Goal: Find specific page/section: Find specific page/section

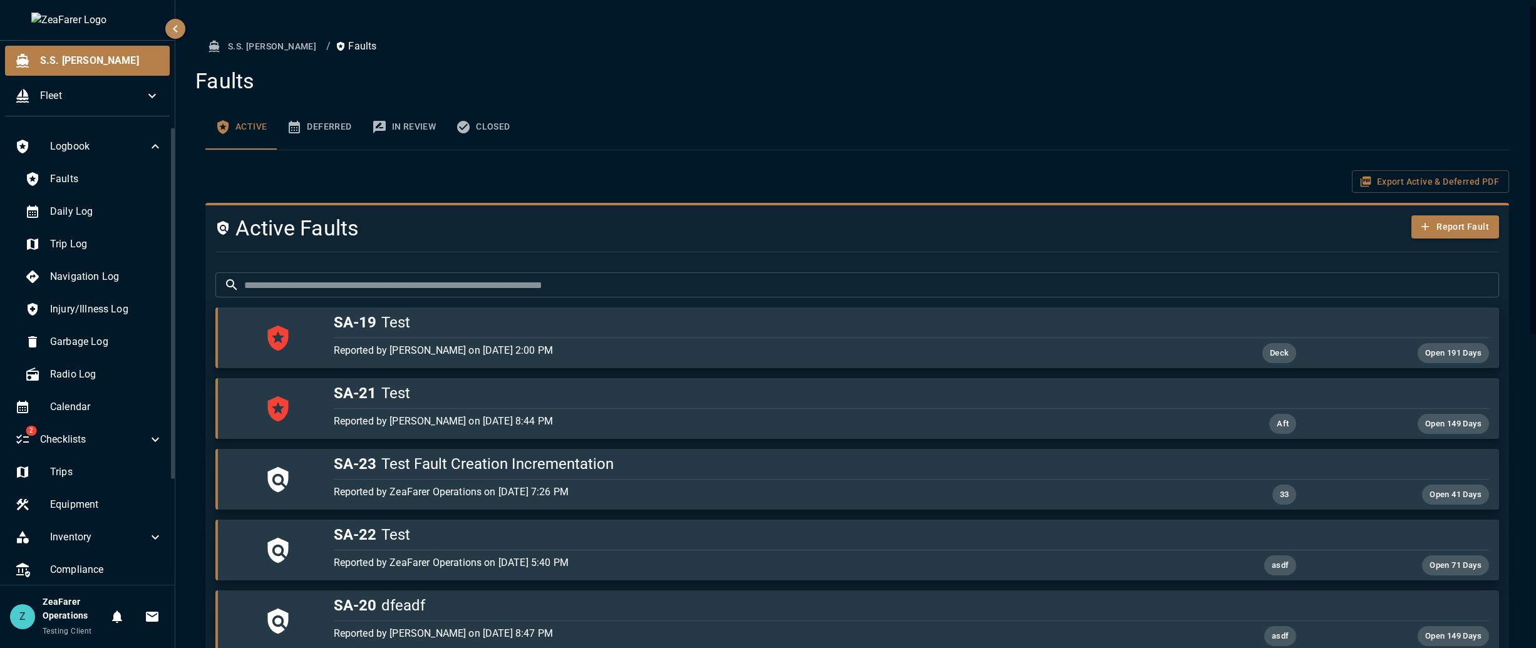
click at [556, 182] on div "Export Active & Deferred PDF" at bounding box center [856, 181] width 1303 height 23
click at [399, 39] on ol "S.S. [PERSON_NAME] / Faults" at bounding box center [856, 46] width 1303 height 23
click at [380, 177] on div "Export Active & Deferred PDF" at bounding box center [856, 181] width 1303 height 23
click at [326, 120] on button "Deferred" at bounding box center [319, 127] width 85 height 45
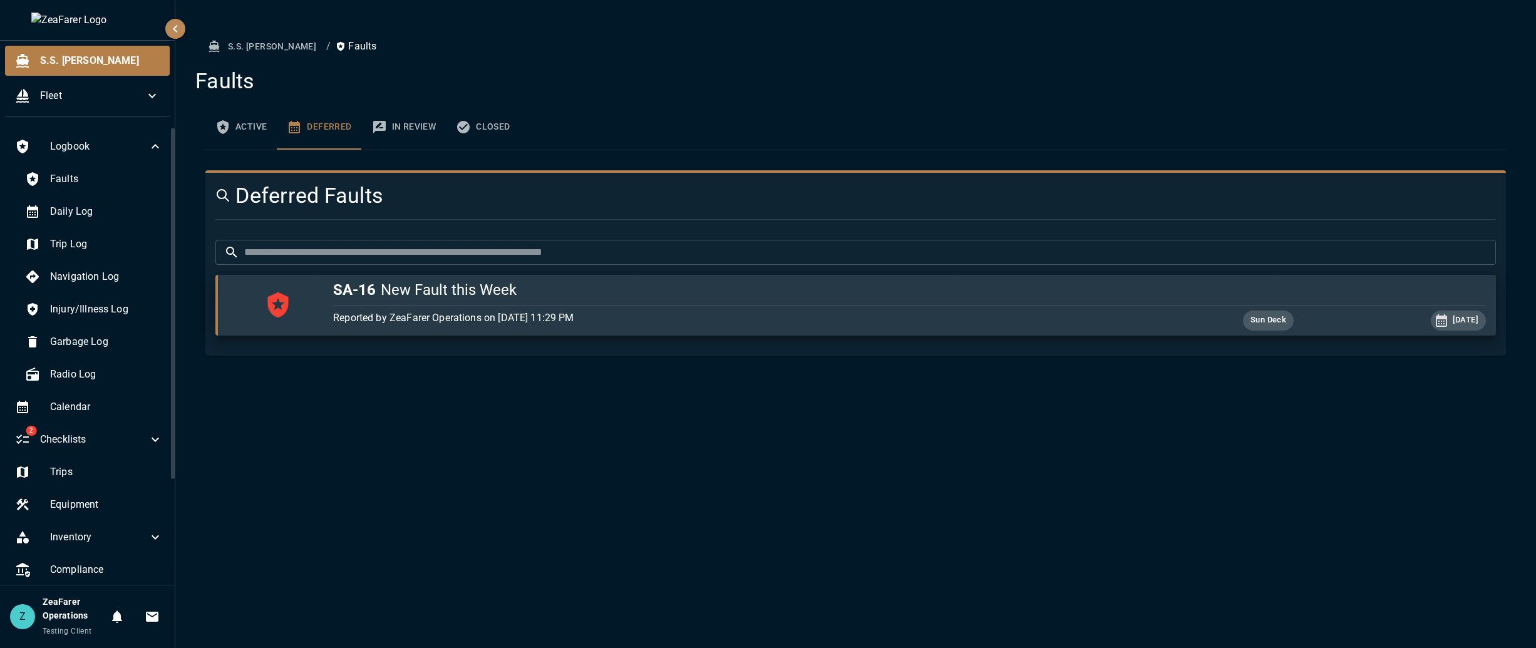
click at [422, 130] on button "In Review" at bounding box center [404, 127] width 85 height 45
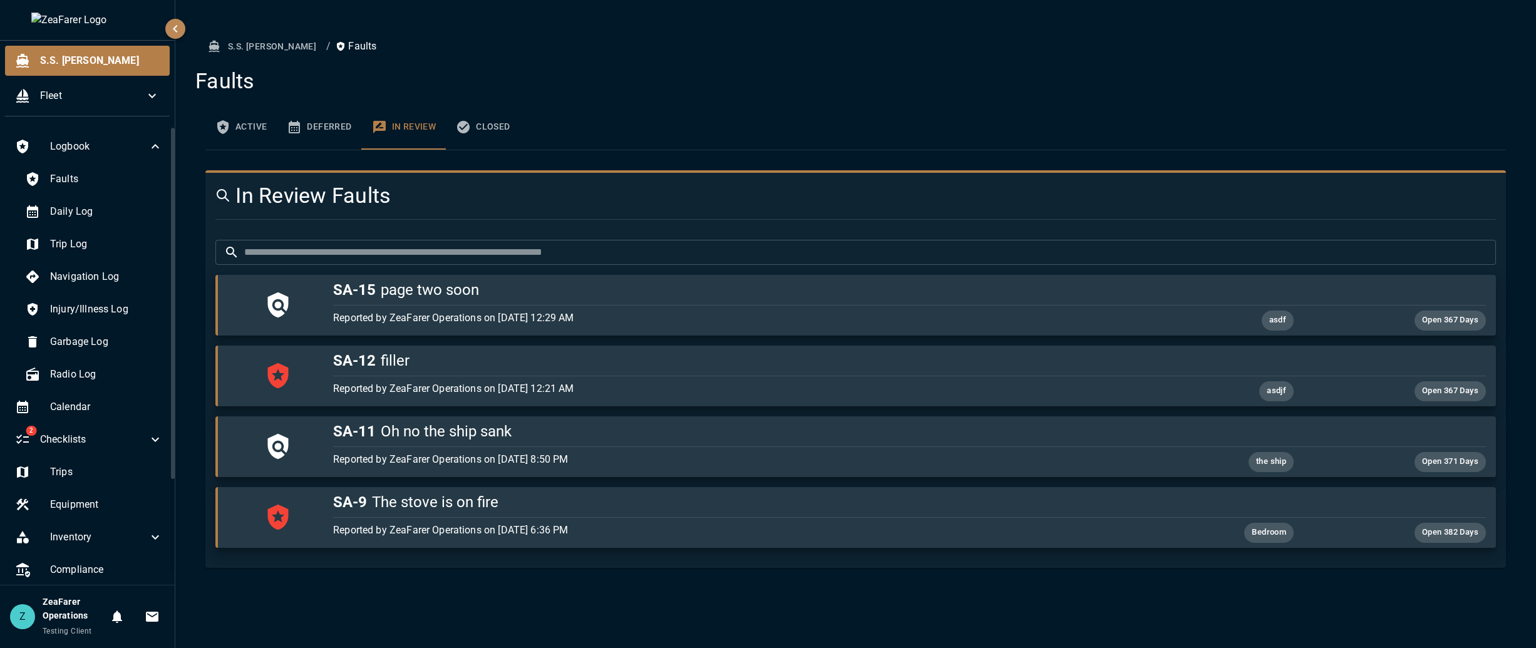
click at [473, 130] on button "Closed" at bounding box center [483, 127] width 74 height 45
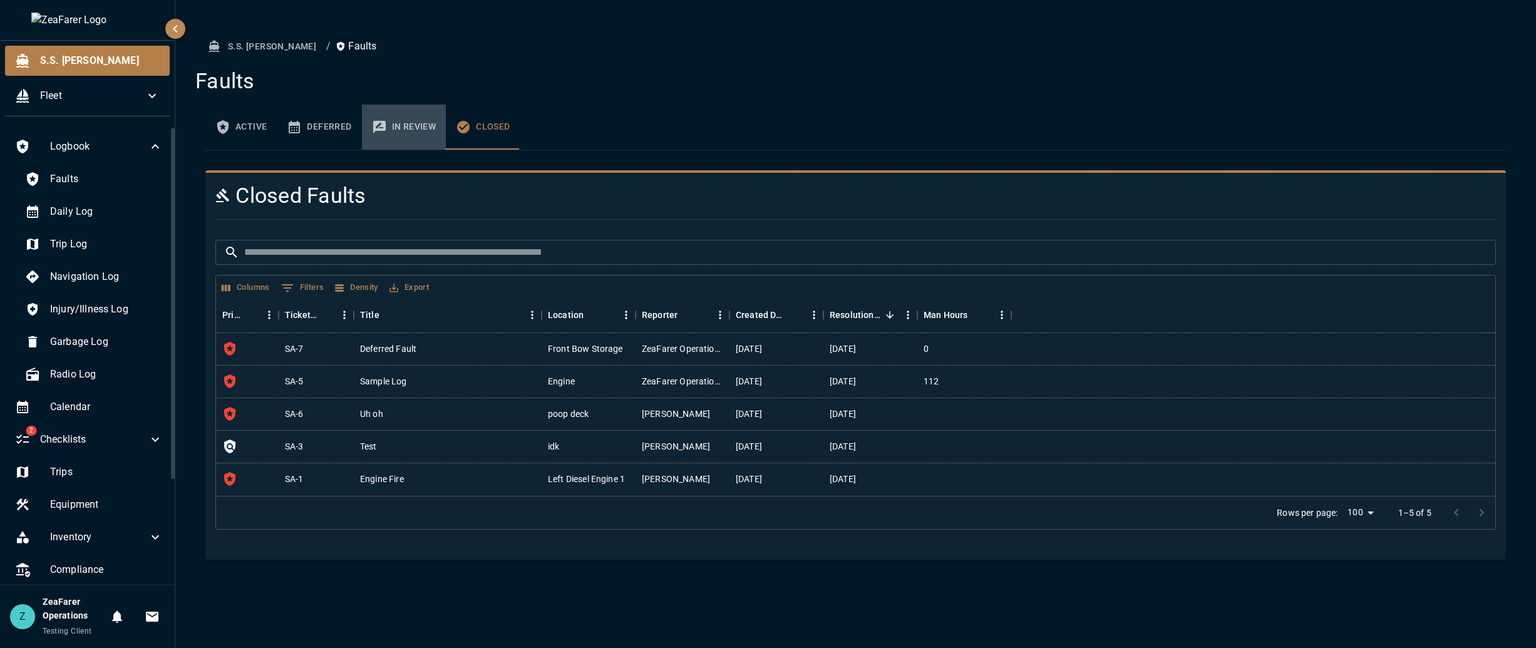
click at [382, 143] on button "In Review" at bounding box center [404, 127] width 85 height 45
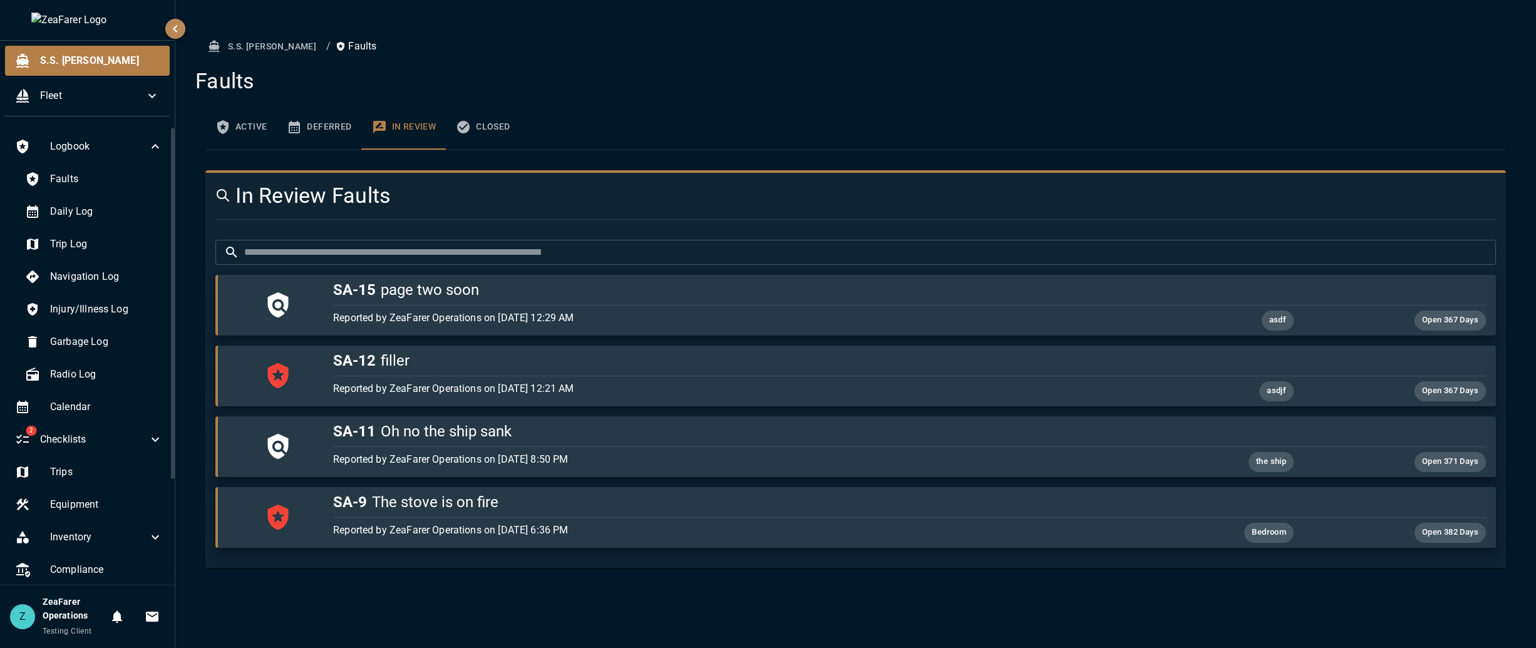
drag, startPoint x: 300, startPoint y: 125, endPoint x: 292, endPoint y: 125, distance: 7.5
click at [300, 124] on icon "faults tabs" at bounding box center [294, 127] width 11 height 13
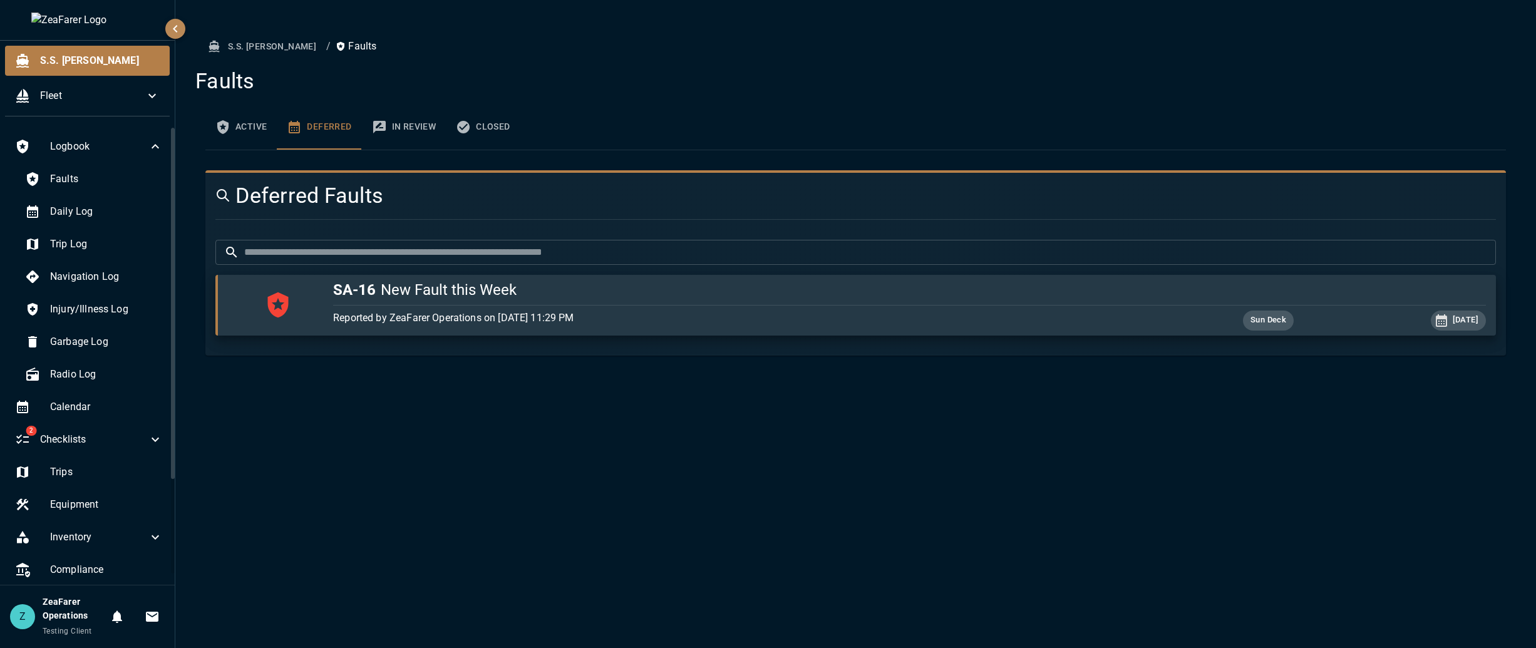
click at [245, 124] on button "Active" at bounding box center [240, 127] width 71 height 45
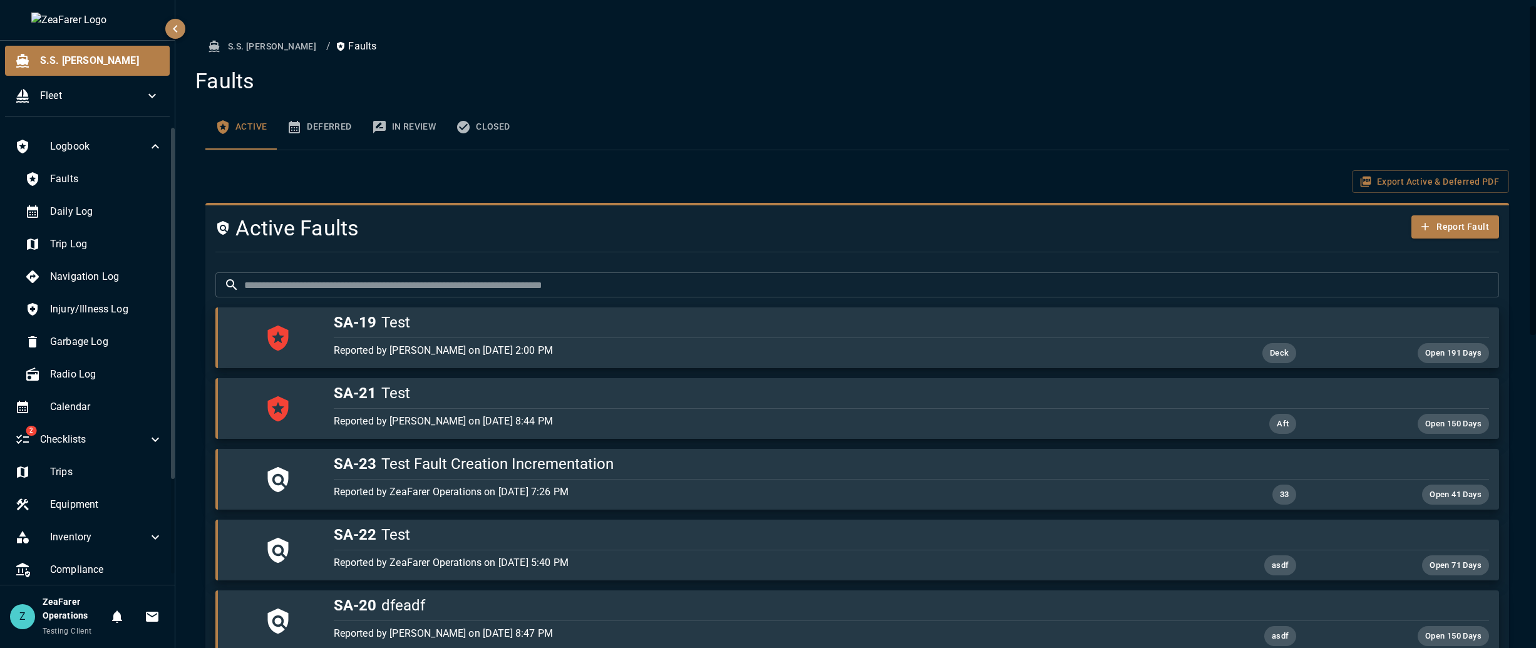
click at [428, 189] on div "Export Active & Deferred PDF" at bounding box center [856, 181] width 1303 height 23
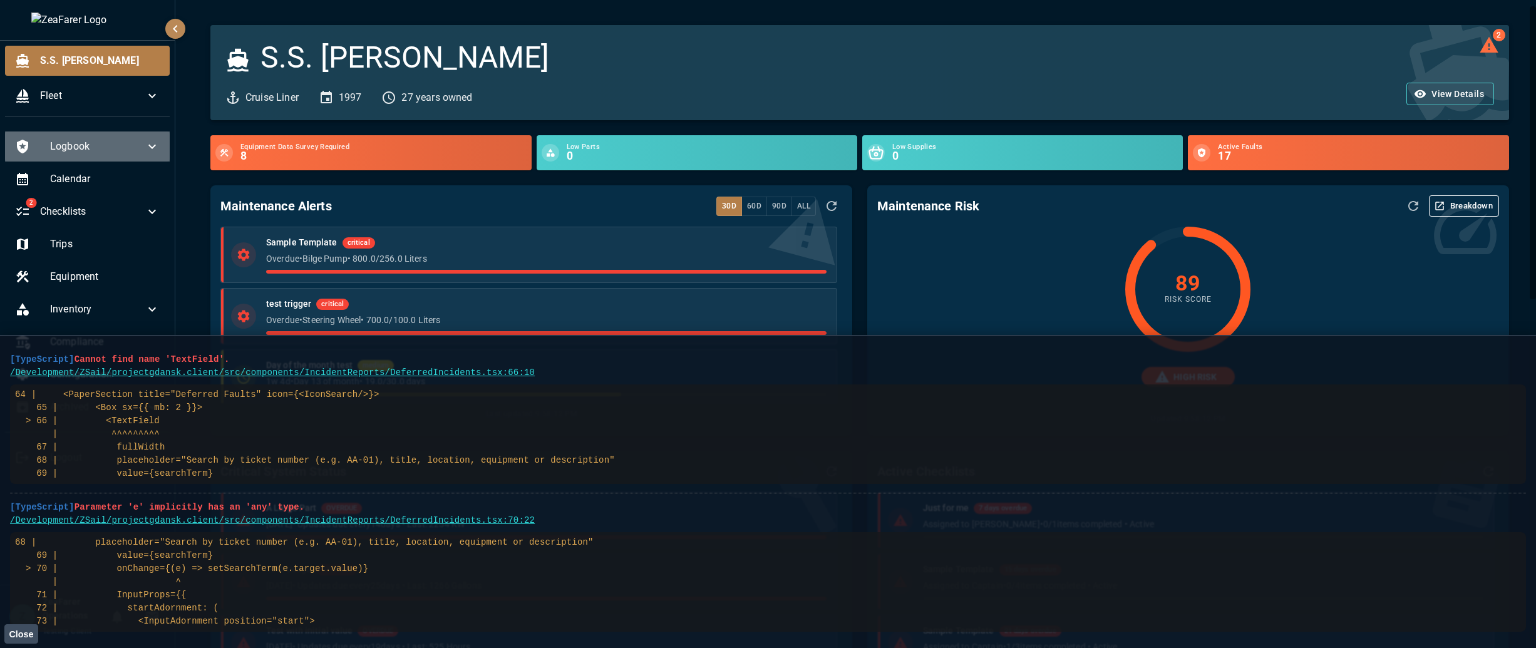
click at [101, 146] on span "Logbook" at bounding box center [97, 146] width 95 height 15
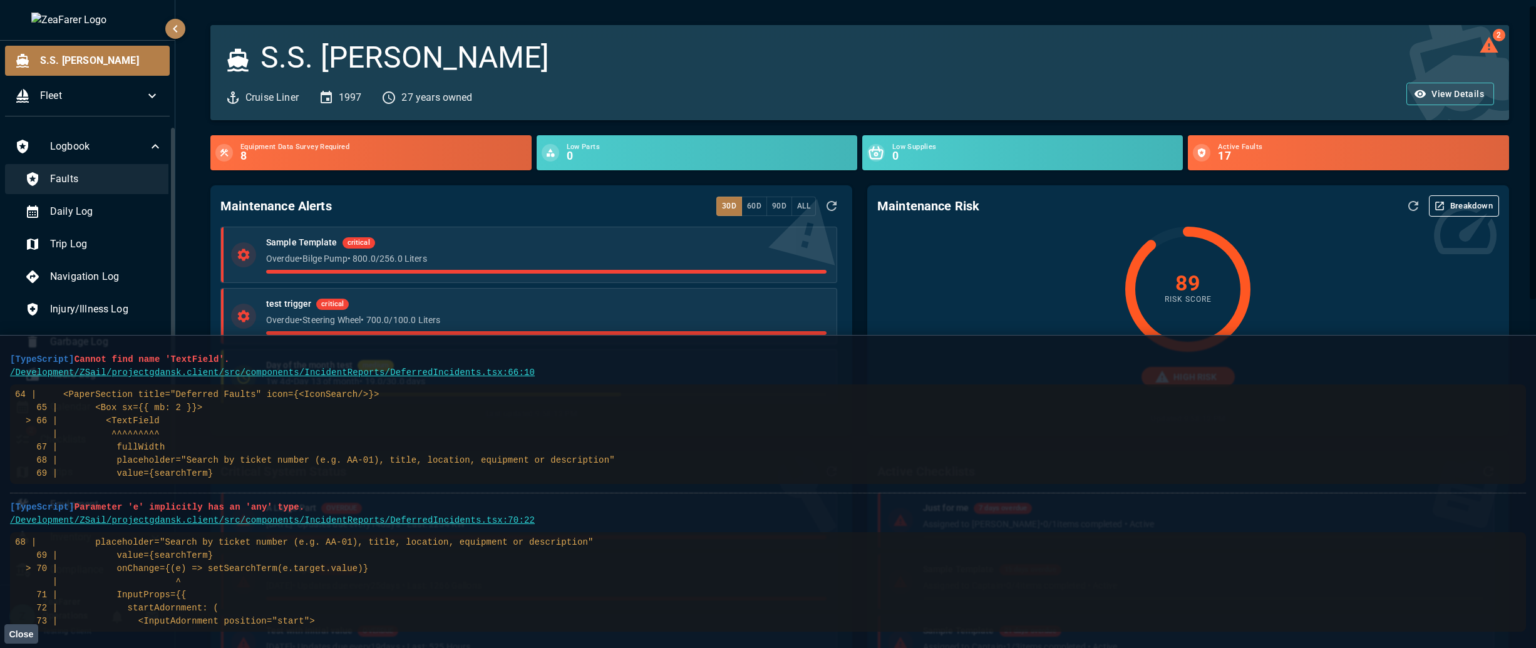
click at [100, 177] on span "Faults" at bounding box center [106, 179] width 113 height 15
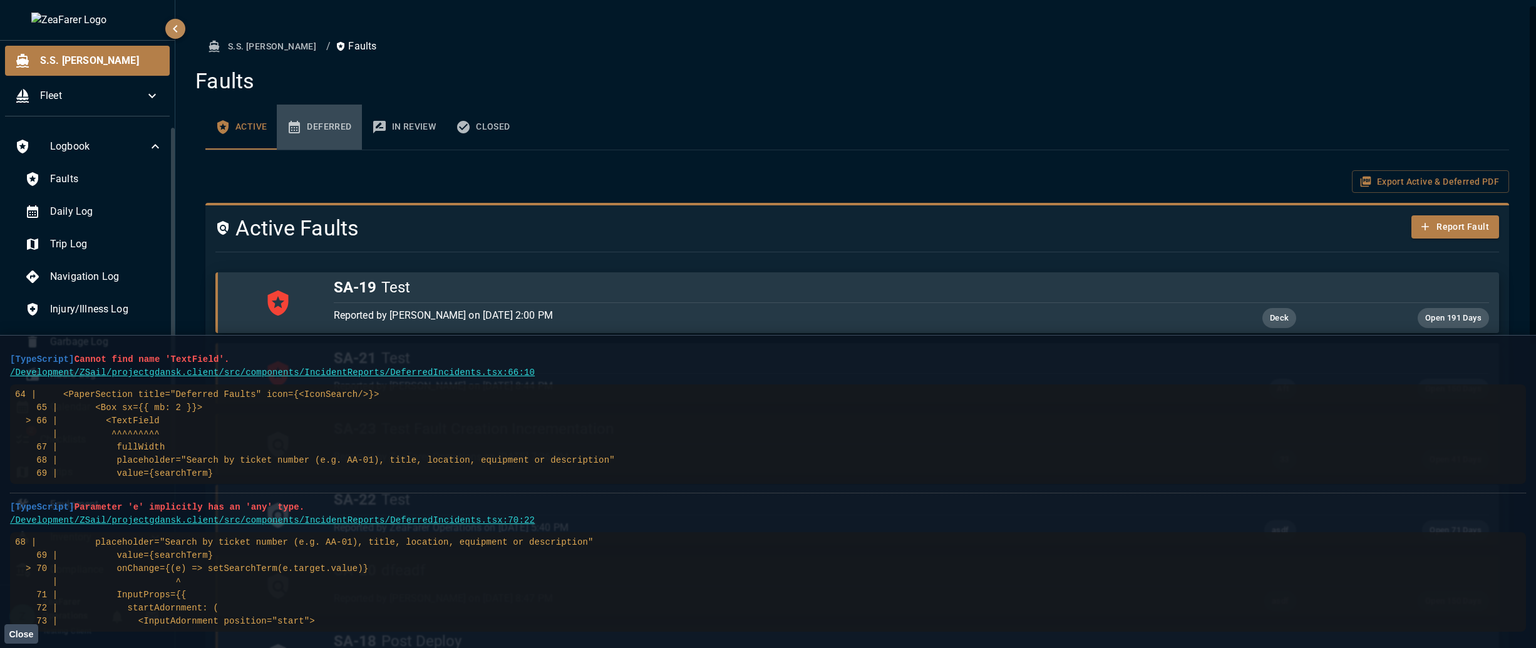
click at [320, 127] on button "Deferred" at bounding box center [319, 127] width 85 height 45
